Goal: Complete application form

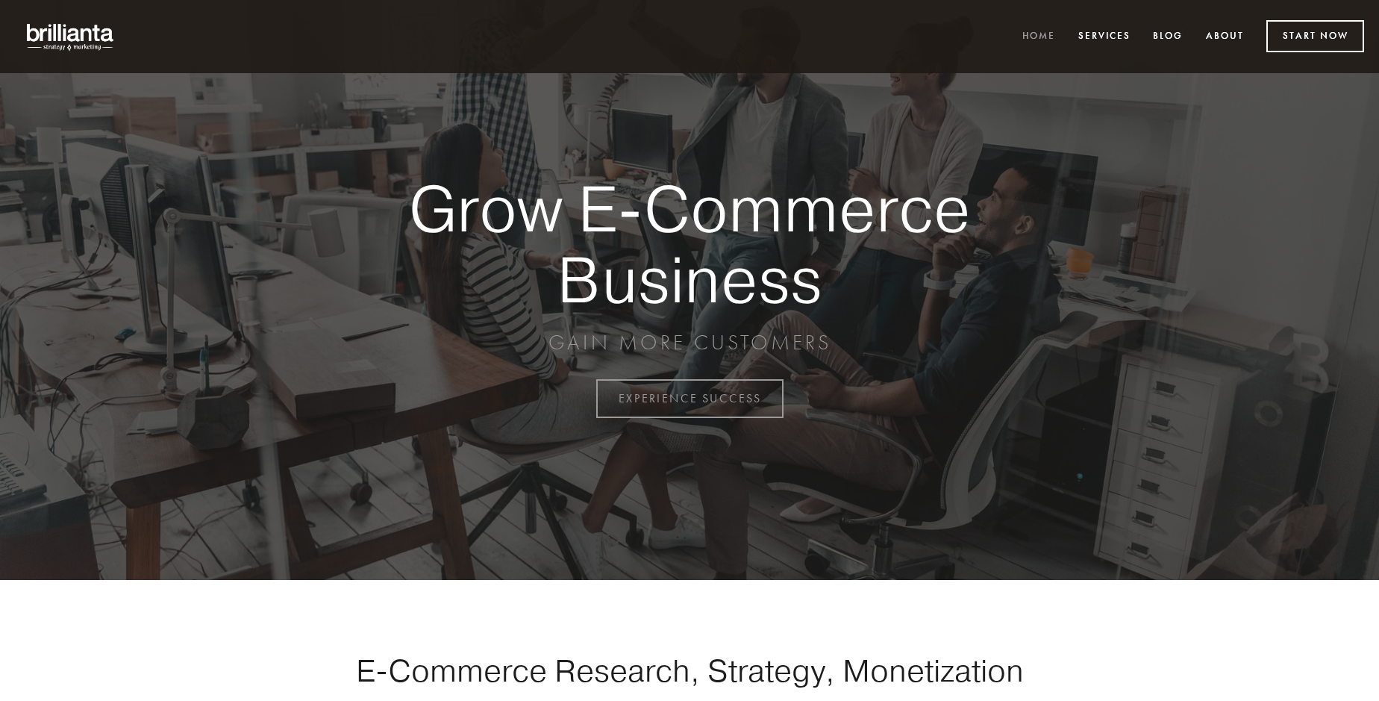
scroll to position [3912, 0]
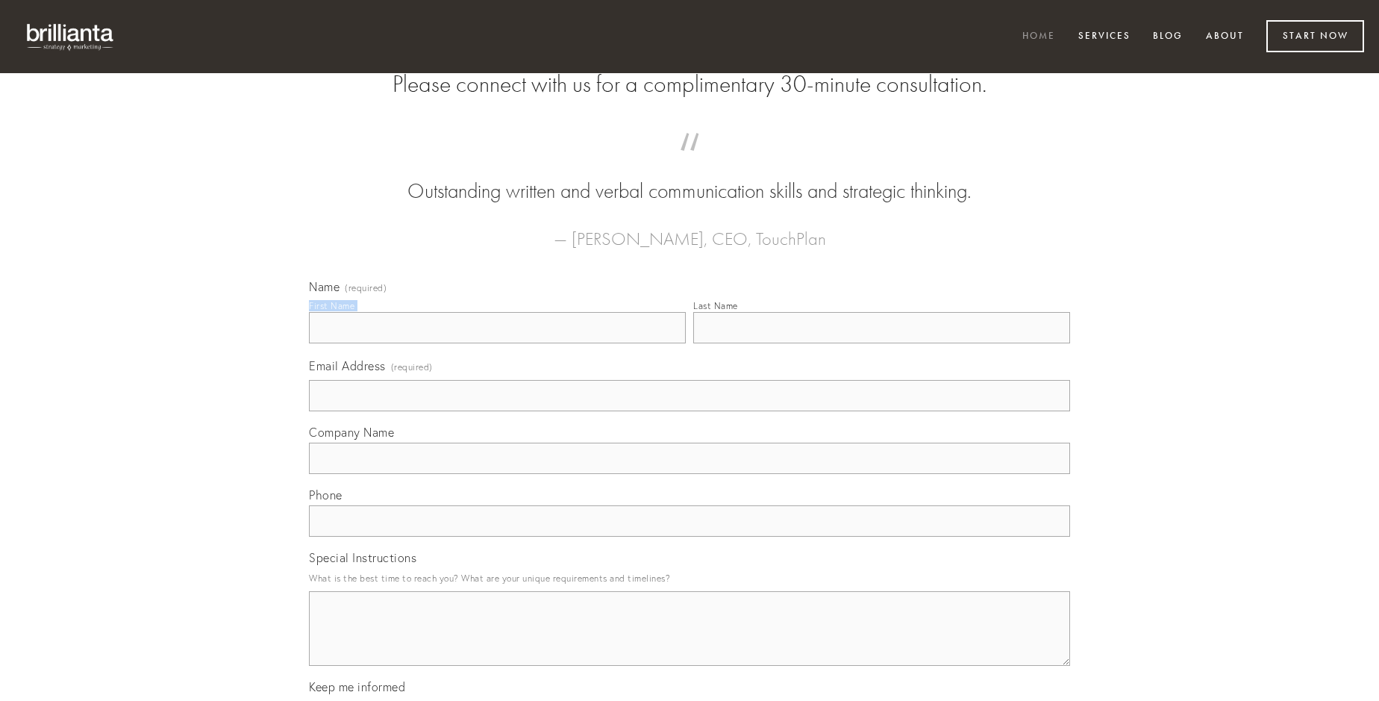
type input "[PERSON_NAME]"
click at [881, 343] on input "Last Name" at bounding box center [881, 327] width 377 height 31
type input "[PERSON_NAME]"
click at [690, 411] on input "Email Address (required)" at bounding box center [689, 395] width 761 height 31
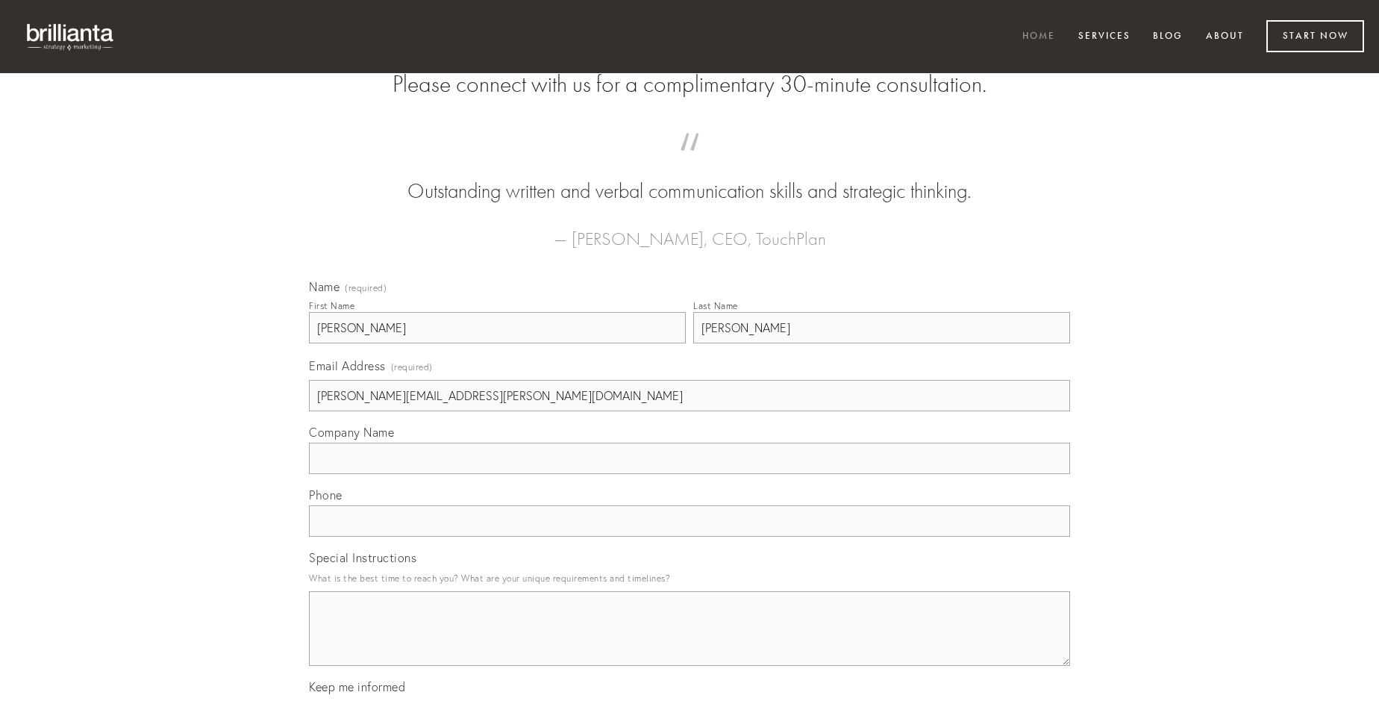
type input "[PERSON_NAME][EMAIL_ADDRESS][PERSON_NAME][DOMAIN_NAME]"
click at [690, 474] on input "Company Name" at bounding box center [689, 458] width 761 height 31
type input "clementia"
click at [690, 537] on input "text" at bounding box center [689, 520] width 761 height 31
click at [690, 642] on textarea "Special Instructions" at bounding box center [689, 628] width 761 height 75
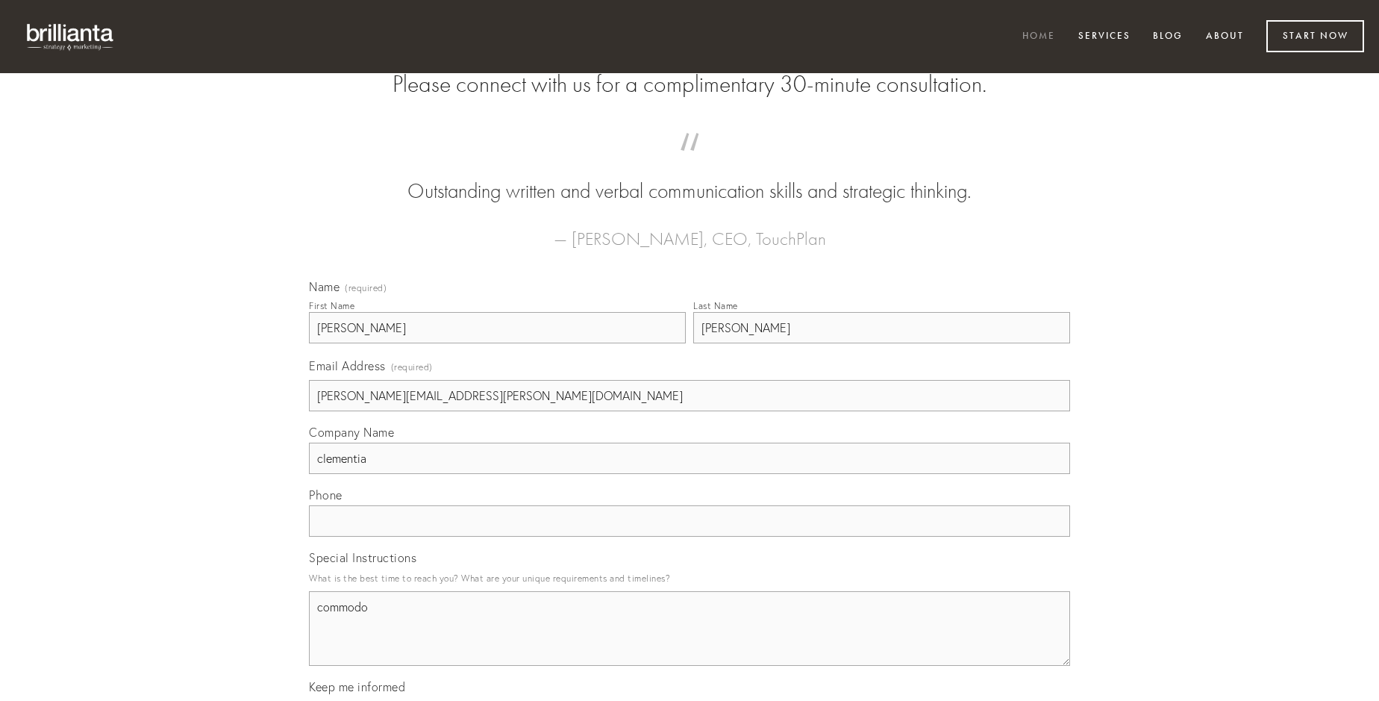
type textarea "commodo"
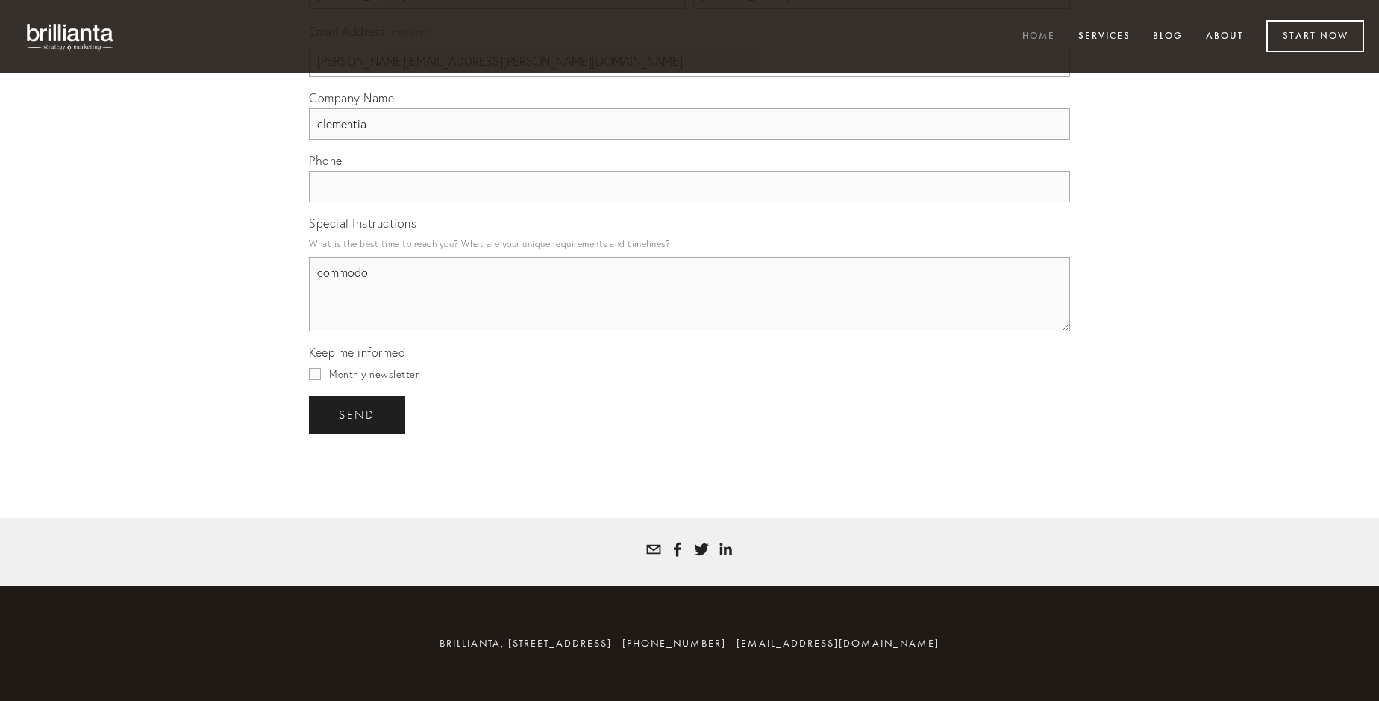
click at [358, 414] on span "send" at bounding box center [357, 414] width 37 height 13
